Goal: Check status: Check status

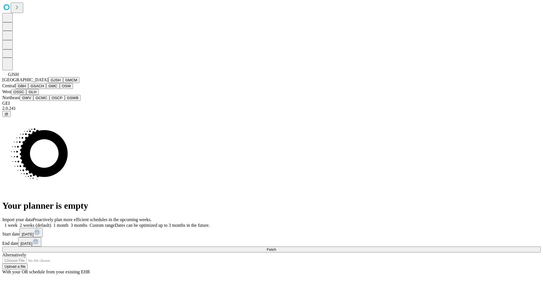
click at [48, 83] on button "GJSH" at bounding box center [55, 80] width 15 height 6
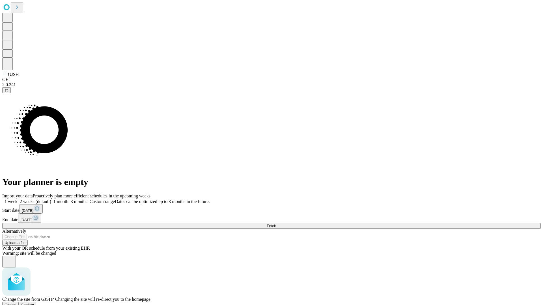
click at [34, 303] on span "Confirm" at bounding box center [27, 305] width 13 height 4
click at [18, 199] on label "1 week" at bounding box center [9, 201] width 15 height 5
click at [276, 224] on span "Fetch" at bounding box center [271, 226] width 9 height 4
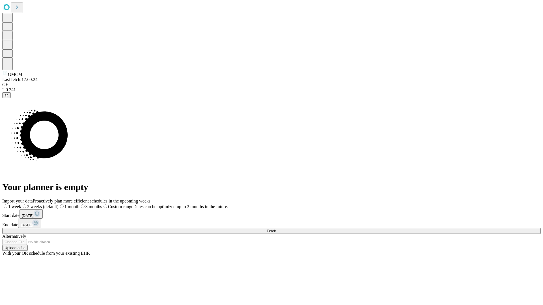
click at [21, 204] on label "1 week" at bounding box center [11, 206] width 19 height 5
click at [276, 229] on span "Fetch" at bounding box center [271, 231] width 9 height 4
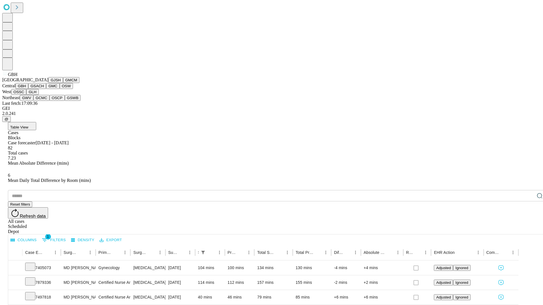
click at [44, 89] on button "GSACH" at bounding box center [37, 86] width 18 height 6
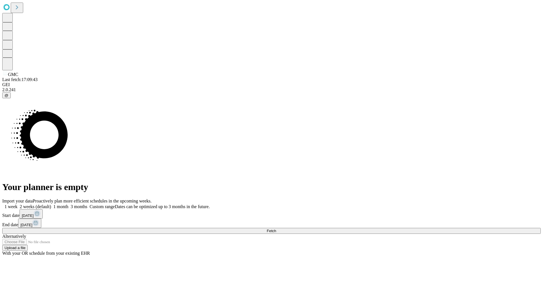
click at [18, 204] on label "1 week" at bounding box center [9, 206] width 15 height 5
click at [276, 229] on span "Fetch" at bounding box center [271, 231] width 9 height 4
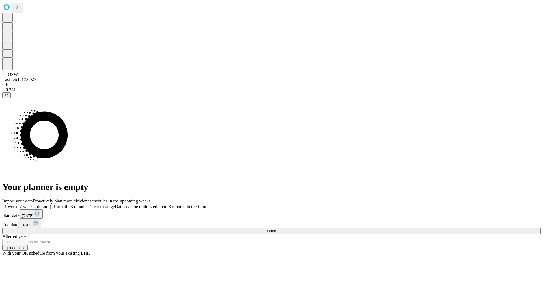
click at [18, 204] on label "1 week" at bounding box center [9, 206] width 15 height 5
click at [276, 229] on span "Fetch" at bounding box center [271, 231] width 9 height 4
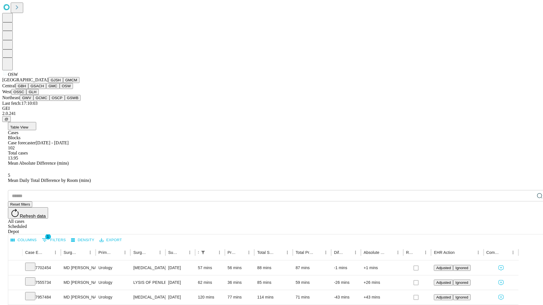
click at [27, 95] on button "OSSC" at bounding box center [18, 92] width 15 height 6
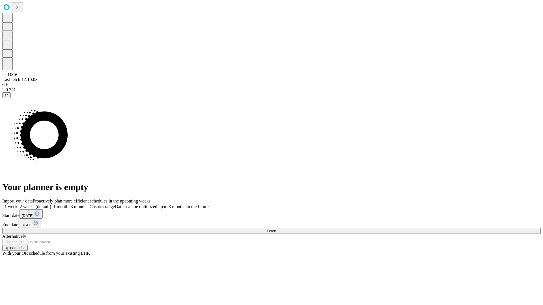
click at [276, 229] on span "Fetch" at bounding box center [271, 231] width 9 height 4
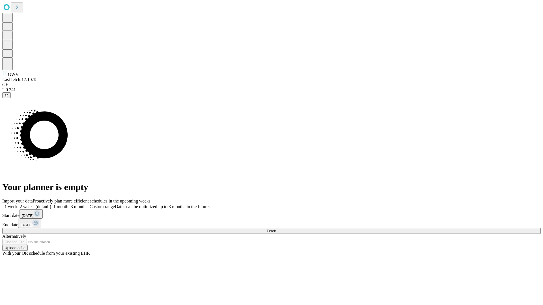
click at [18, 204] on label "1 week" at bounding box center [9, 206] width 15 height 5
click at [276, 229] on span "Fetch" at bounding box center [271, 231] width 9 height 4
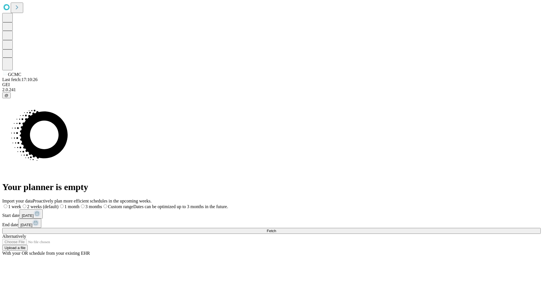
click at [21, 204] on label "1 week" at bounding box center [11, 206] width 19 height 5
click at [276, 229] on span "Fetch" at bounding box center [271, 231] width 9 height 4
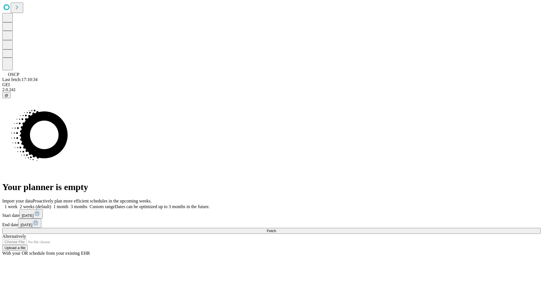
click at [18, 204] on label "1 week" at bounding box center [9, 206] width 15 height 5
click at [276, 229] on span "Fetch" at bounding box center [271, 231] width 9 height 4
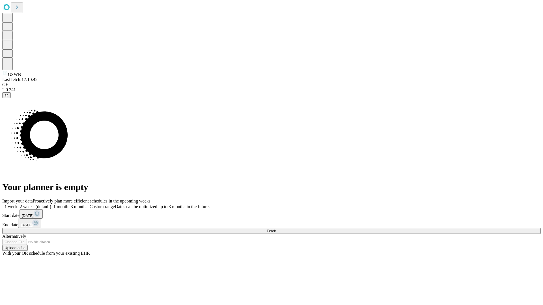
click at [18, 204] on label "1 week" at bounding box center [9, 206] width 15 height 5
click at [276, 229] on span "Fetch" at bounding box center [271, 231] width 9 height 4
